Goal: Information Seeking & Learning: Learn about a topic

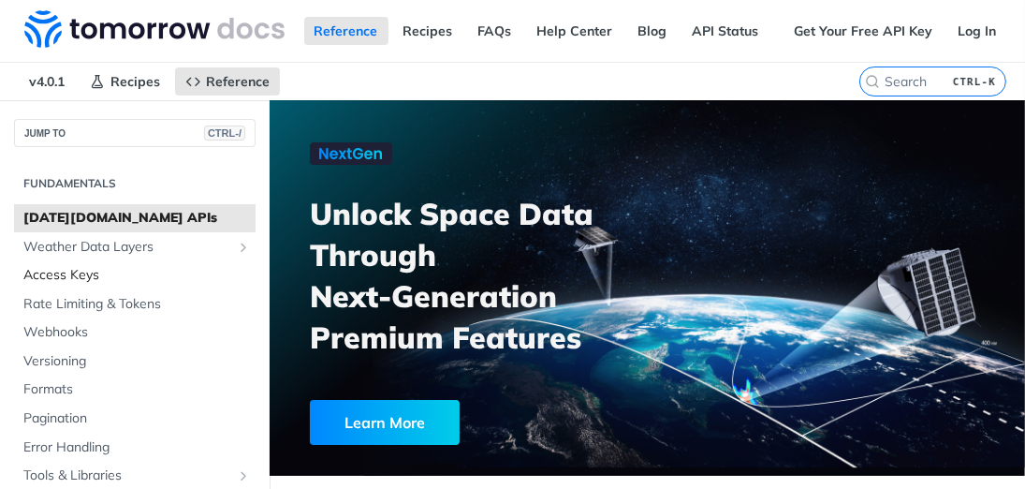
click at [77, 277] on span "Access Keys" at bounding box center [137, 275] width 228 height 19
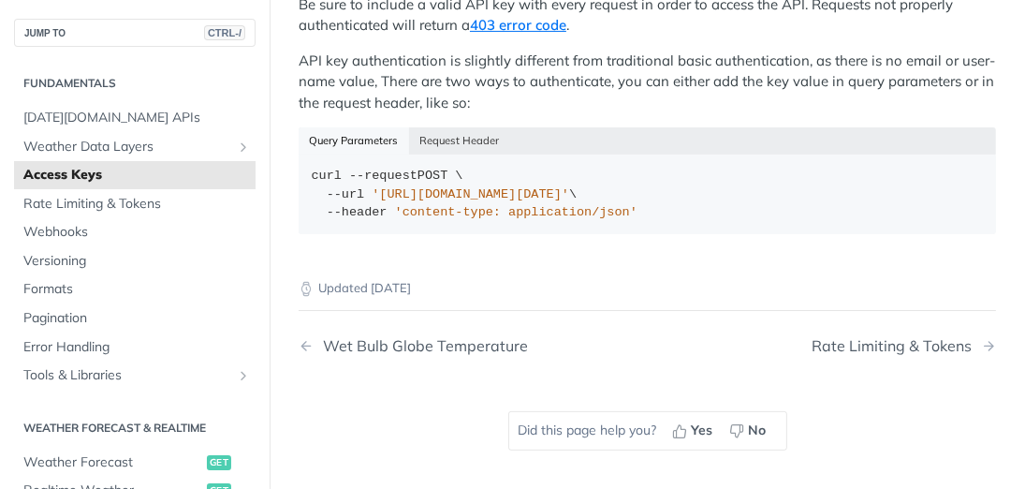
scroll to position [249, 0]
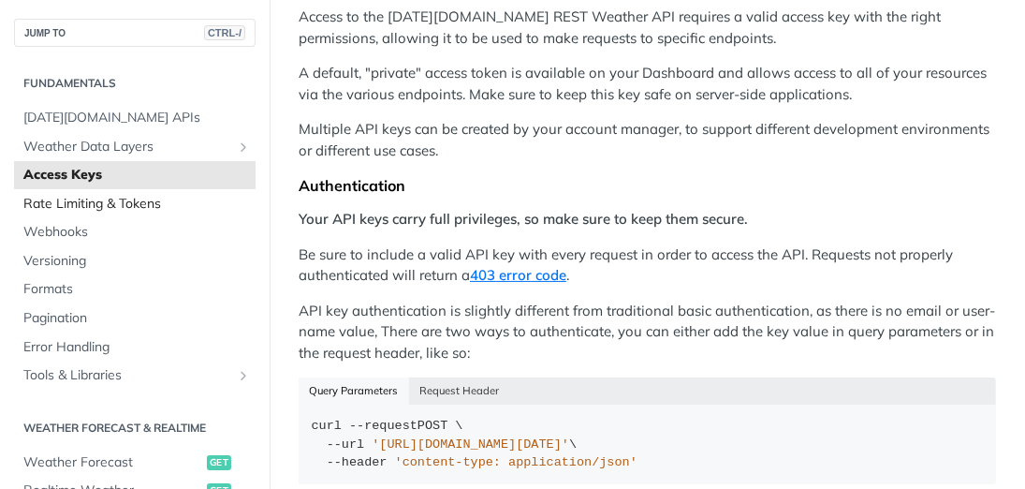
click at [77, 205] on span "Rate Limiting & Tokens" at bounding box center [137, 204] width 228 height 19
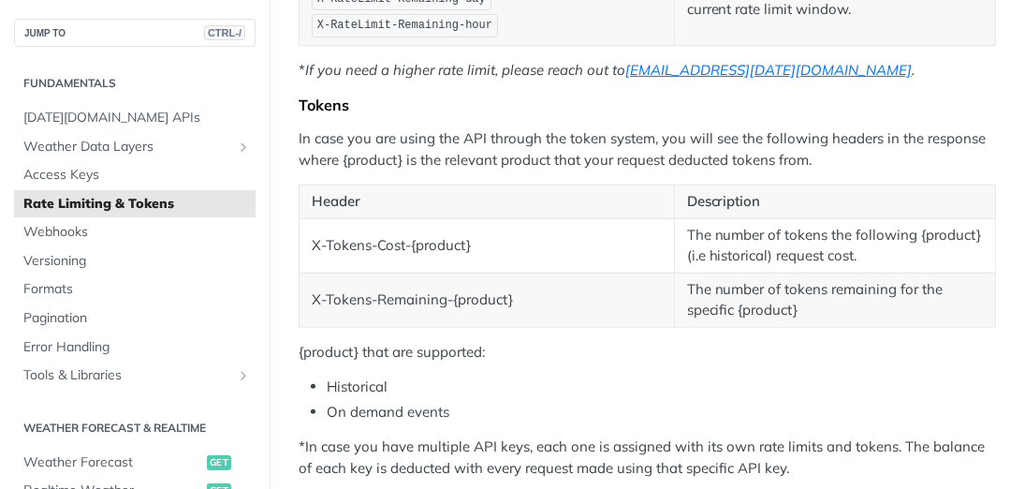
scroll to position [499, 0]
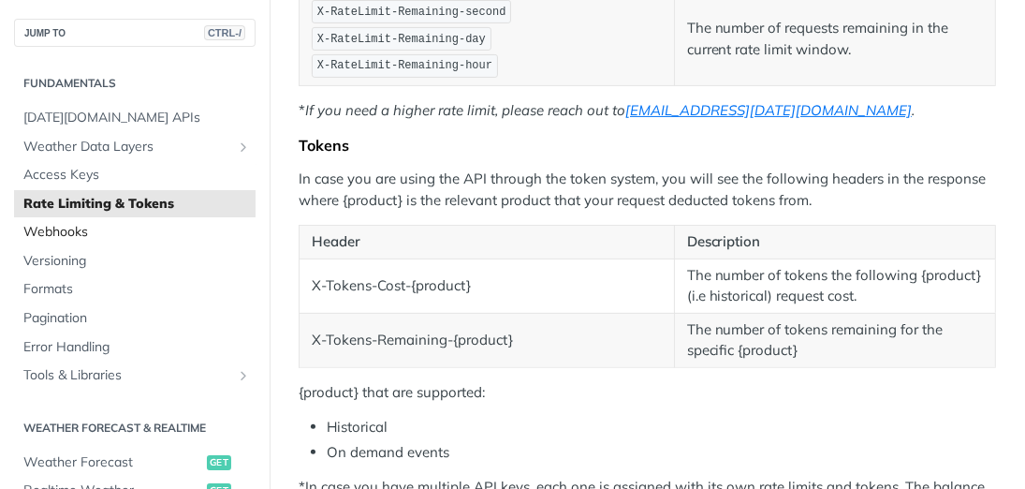
click at [60, 234] on span "Webhooks" at bounding box center [137, 232] width 228 height 19
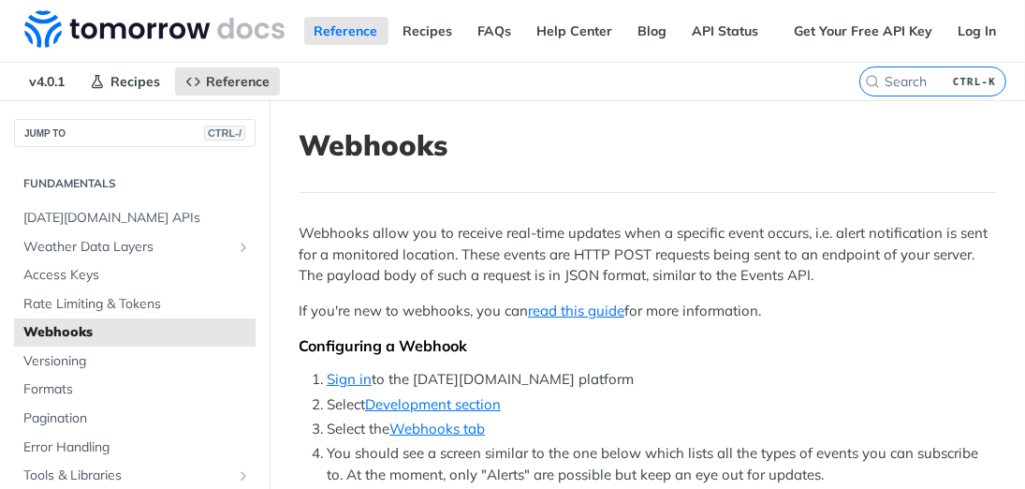
scroll to position [249, 0]
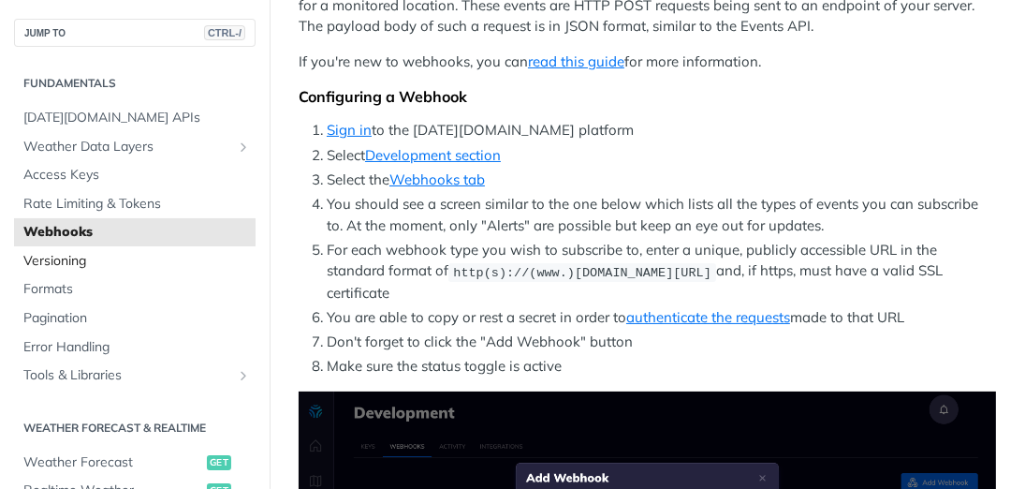
click at [54, 262] on span "Versioning" at bounding box center [137, 261] width 228 height 19
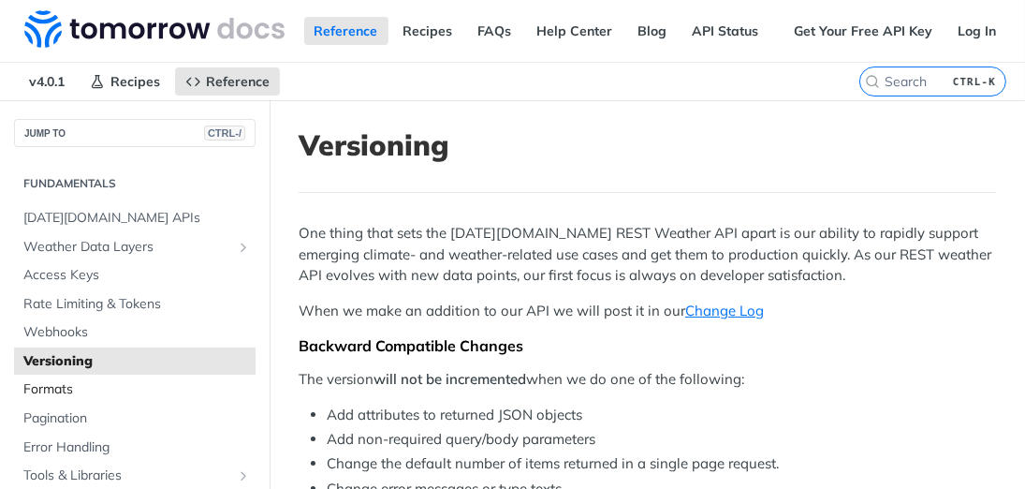
click at [56, 388] on span "Formats" at bounding box center [137, 389] width 228 height 19
